Goal: Find specific page/section: Find specific page/section

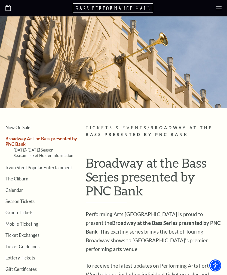
click at [217, 6] on use at bounding box center [218, 8] width 5 height 4
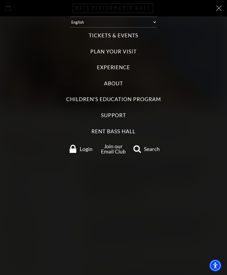
click at [127, 33] on label "Tickets & Events" at bounding box center [113, 35] width 49 height 7
click at [0, 0] on Events "Tickets & Events" at bounding box center [0, 0] width 0 height 0
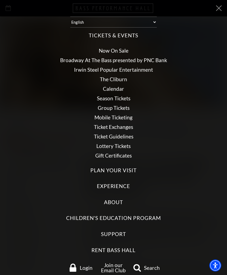
click at [115, 85] on link "Calendar" at bounding box center [113, 88] width 21 height 6
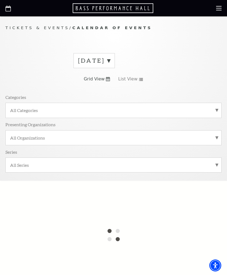
click at [110, 63] on label "[DATE]" at bounding box center [94, 60] width 32 height 8
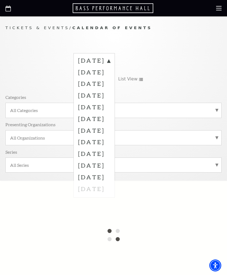
click at [110, 94] on label "[DATE]" at bounding box center [94, 95] width 32 height 12
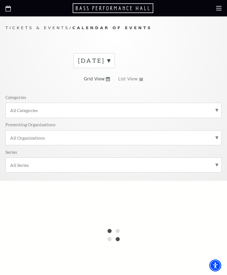
click at [110, 62] on label "[DATE]" at bounding box center [94, 60] width 32 height 8
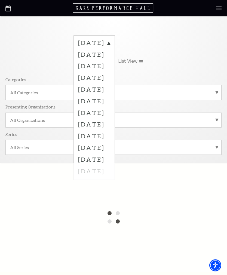
scroll to position [18, 0]
click at [110, 74] on label "[DATE]" at bounding box center [94, 78] width 32 height 12
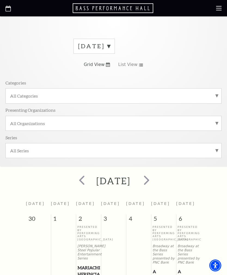
scroll to position [0, 0]
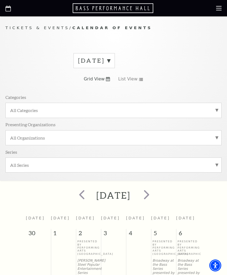
click at [110, 61] on label "[DATE]" at bounding box center [94, 60] width 32 height 8
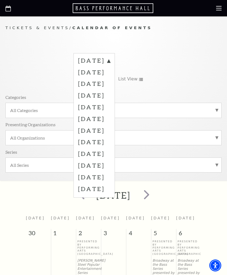
click at [110, 106] on label "[DATE]" at bounding box center [94, 107] width 32 height 12
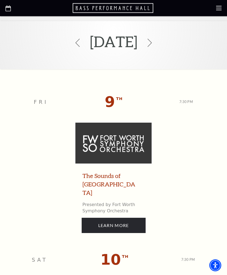
scroll to position [160, 0]
